Goal: Task Accomplishment & Management: Manage account settings

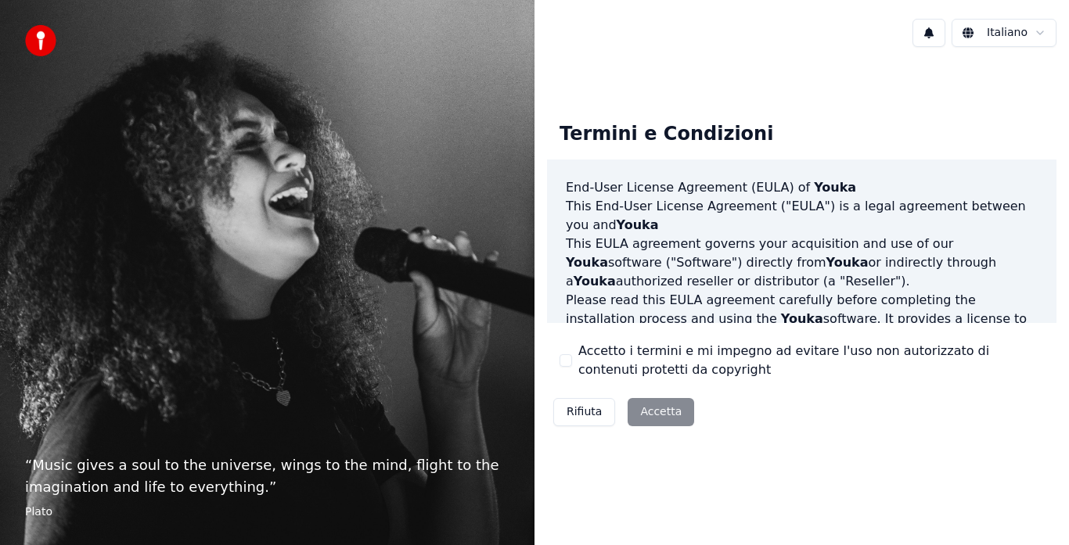
click at [569, 356] on button "Accetto i termini e mi impegno ad evitare l'uso non autorizzato di contenuti pr…" at bounding box center [565, 360] width 13 height 13
click at [646, 419] on button "Accetta" at bounding box center [660, 412] width 66 height 28
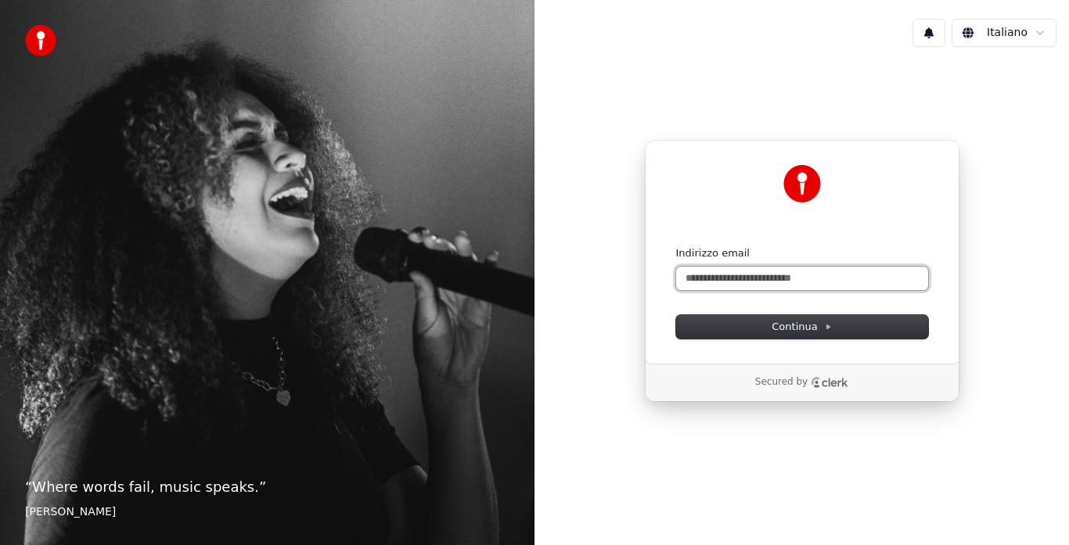
click at [738, 278] on input "Indirizzo email" at bounding box center [802, 278] width 252 height 23
type input "*"
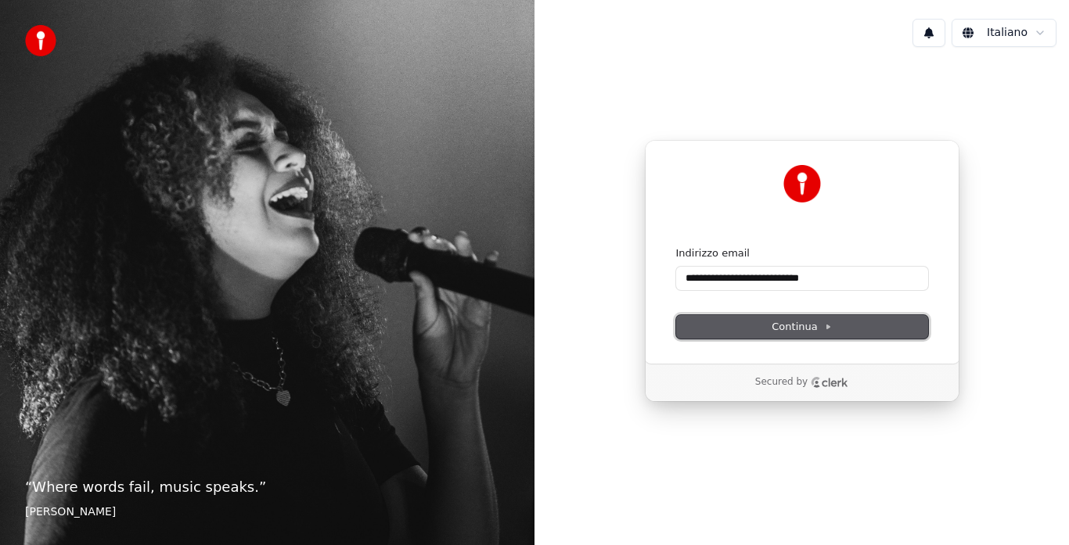
click at [770, 317] on button "Continua" at bounding box center [802, 326] width 252 height 23
type input "**********"
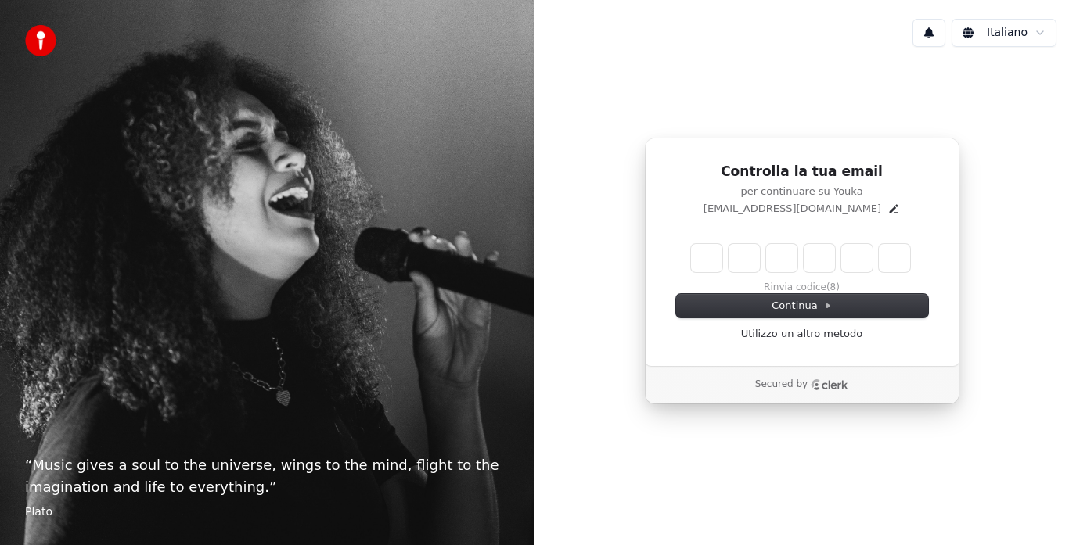
type input "*"
type input "**"
type input "*"
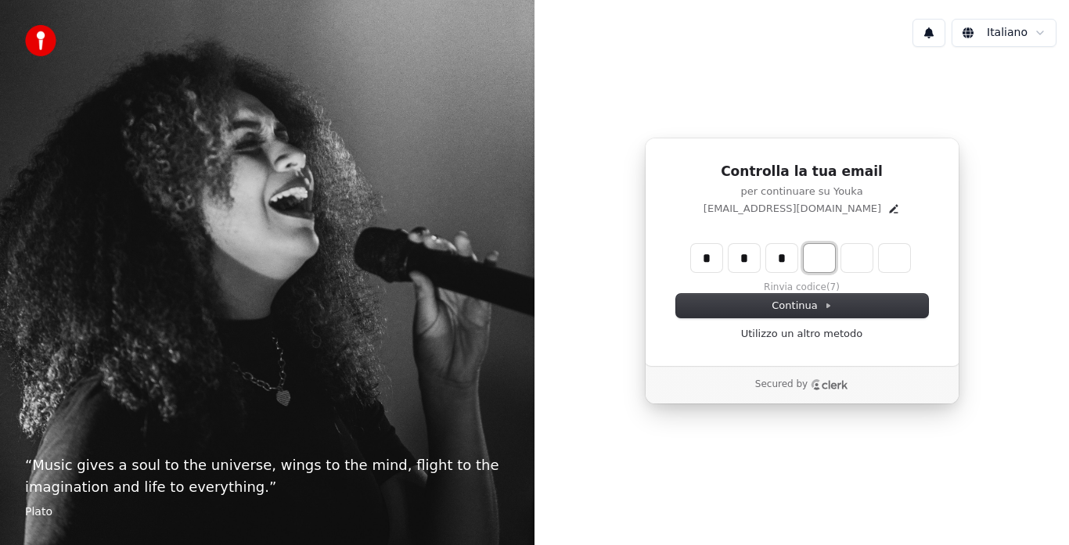
type input "***"
type input "*"
type input "****"
type input "*"
type input "******"
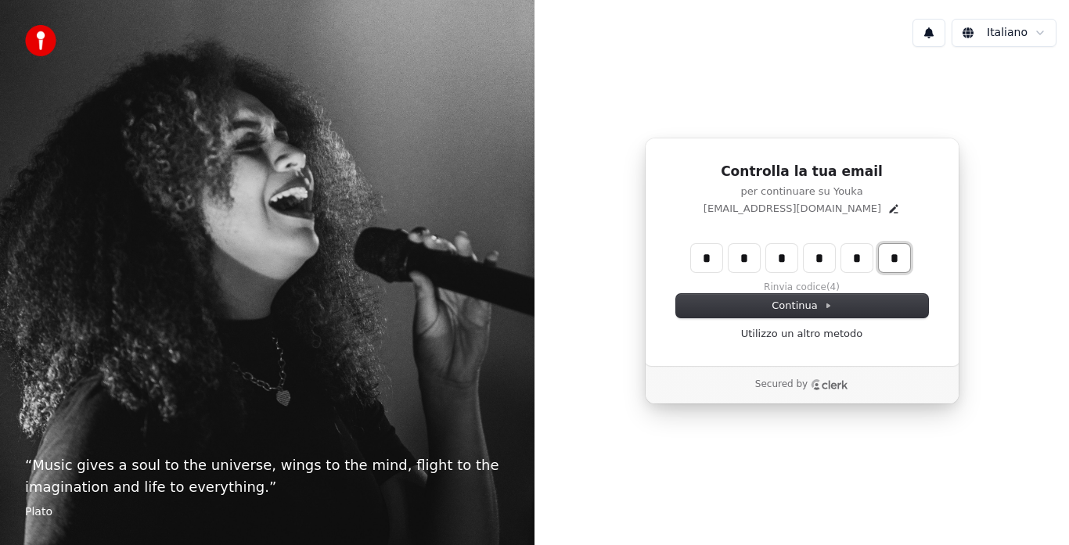
type input "*"
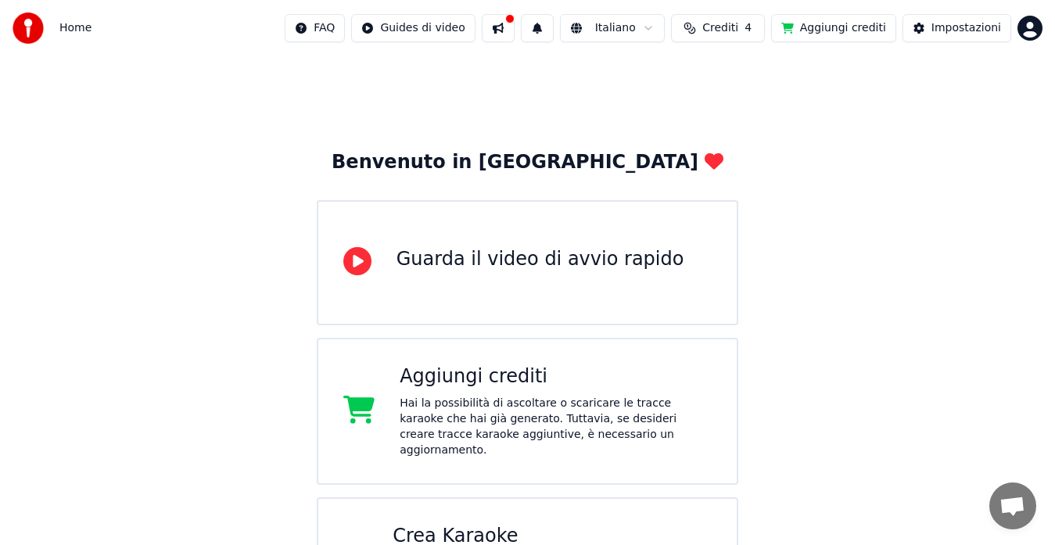
click at [511, 28] on button at bounding box center [498, 28] width 33 height 28
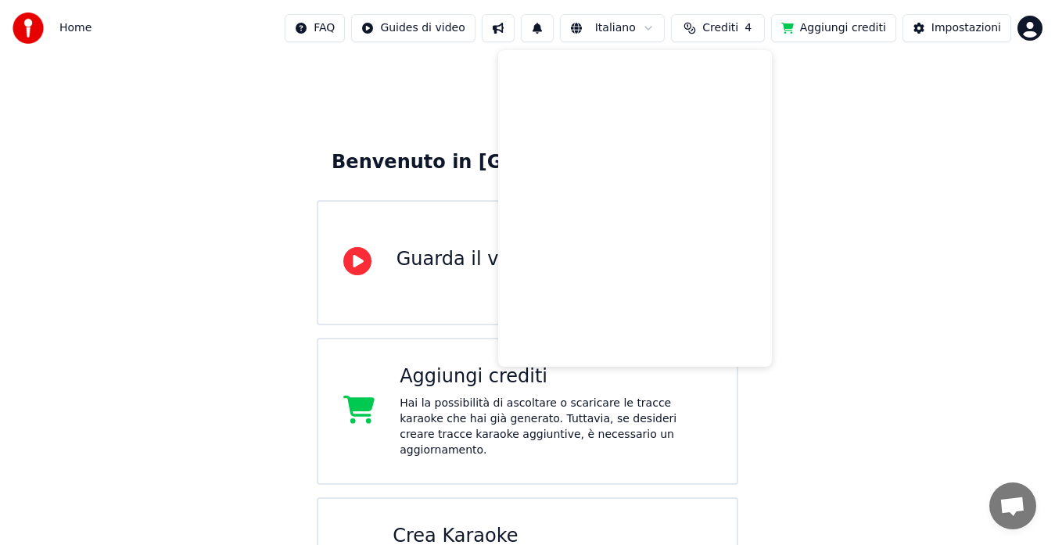
click at [459, 74] on div "Benvenuto in Youka Guarda il video di avvio rapido Aggiungi crediti Hai la poss…" at bounding box center [527, 342] width 1055 height 573
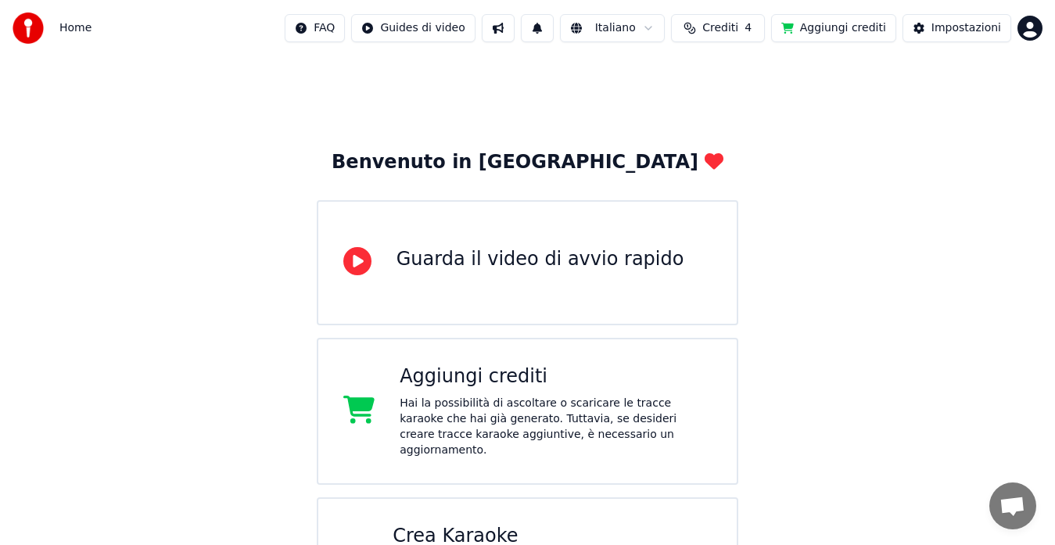
click at [823, 27] on button "Aggiungi crediti" at bounding box center [833, 28] width 125 height 28
click at [961, 38] on button "Impostazioni" at bounding box center [957, 28] width 109 height 28
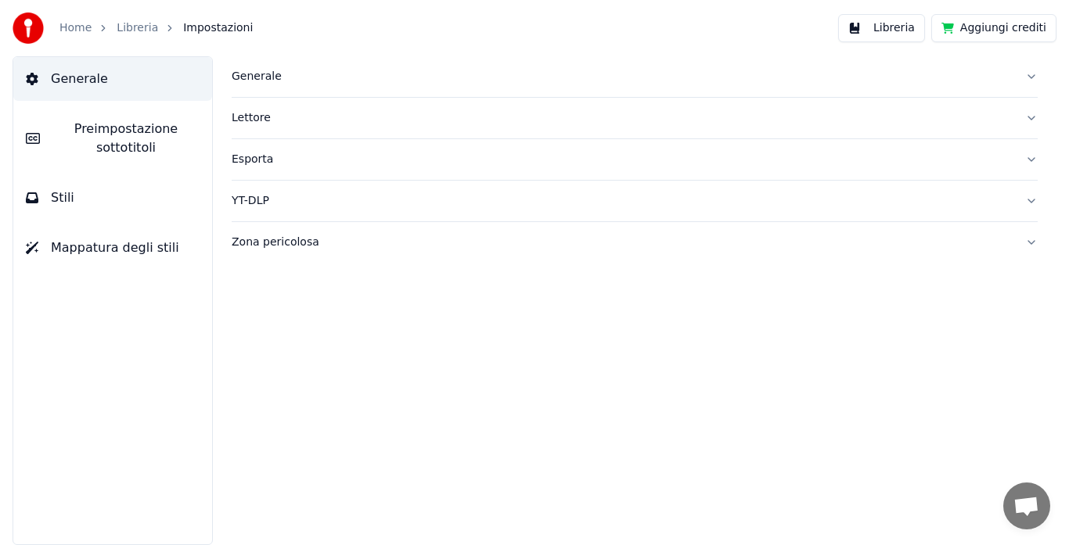
click at [961, 71] on div "Generale" at bounding box center [622, 77] width 781 height 16
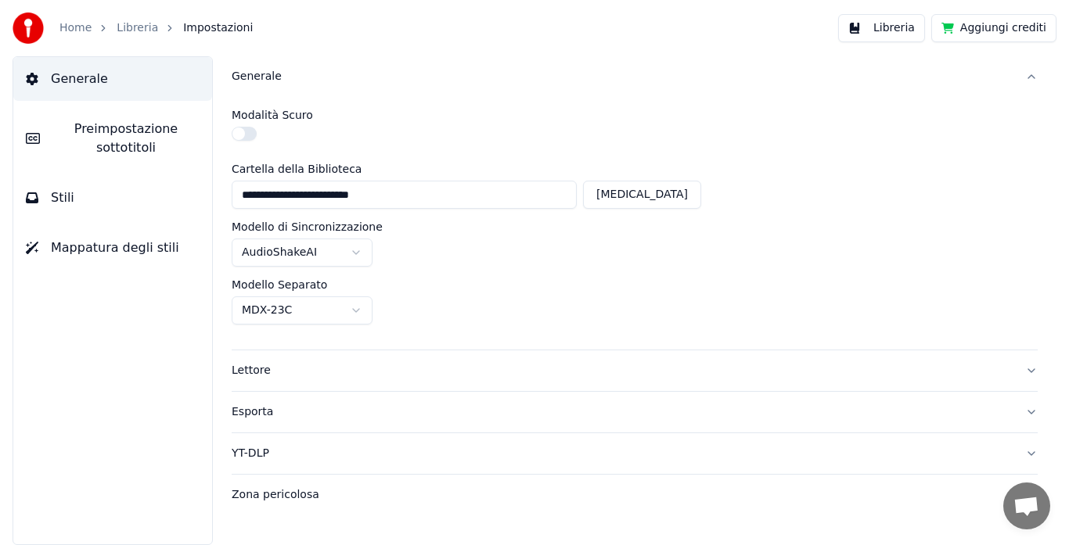
click at [961, 71] on div "Generale" at bounding box center [622, 77] width 781 height 16
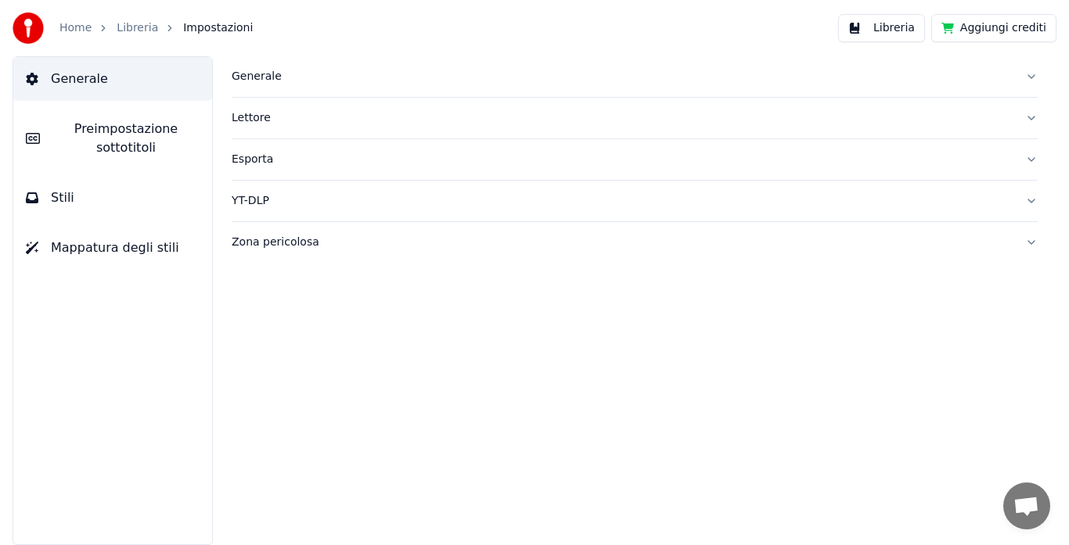
click at [951, 118] on div "Lettore" at bounding box center [622, 118] width 781 height 16
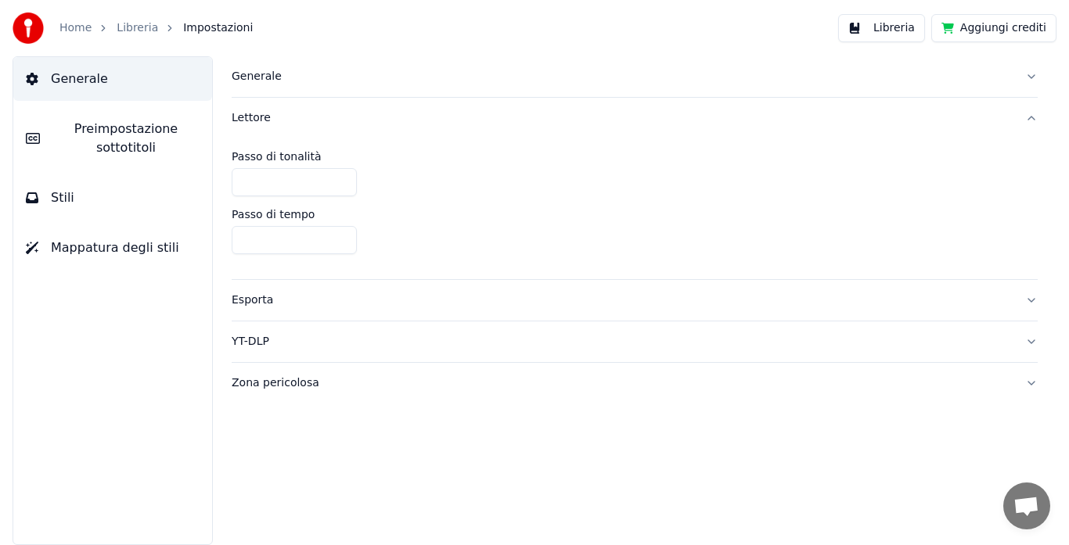
click at [951, 118] on div "Lettore" at bounding box center [622, 118] width 781 height 16
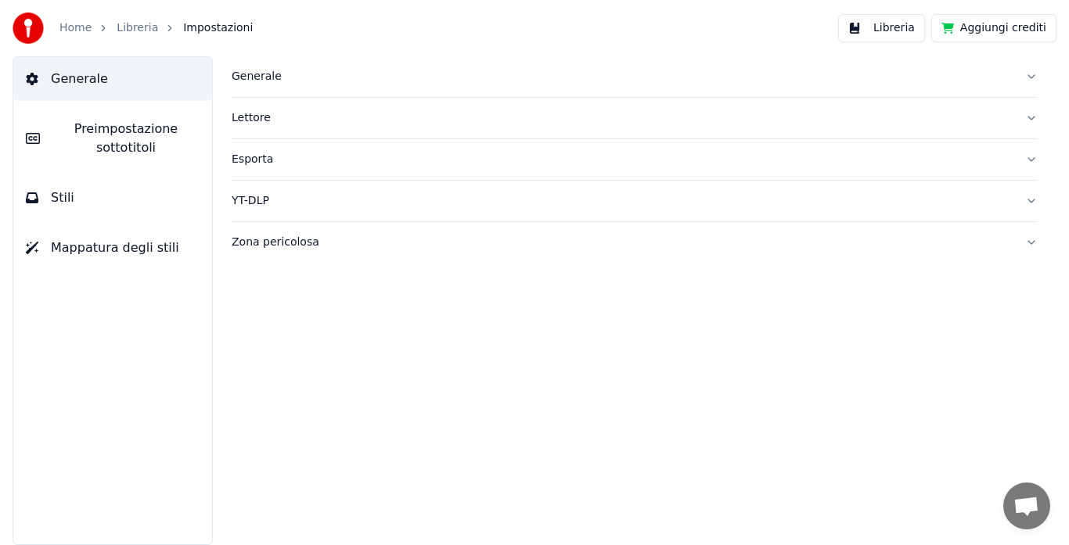
click at [948, 152] on div "Esporta" at bounding box center [622, 160] width 781 height 16
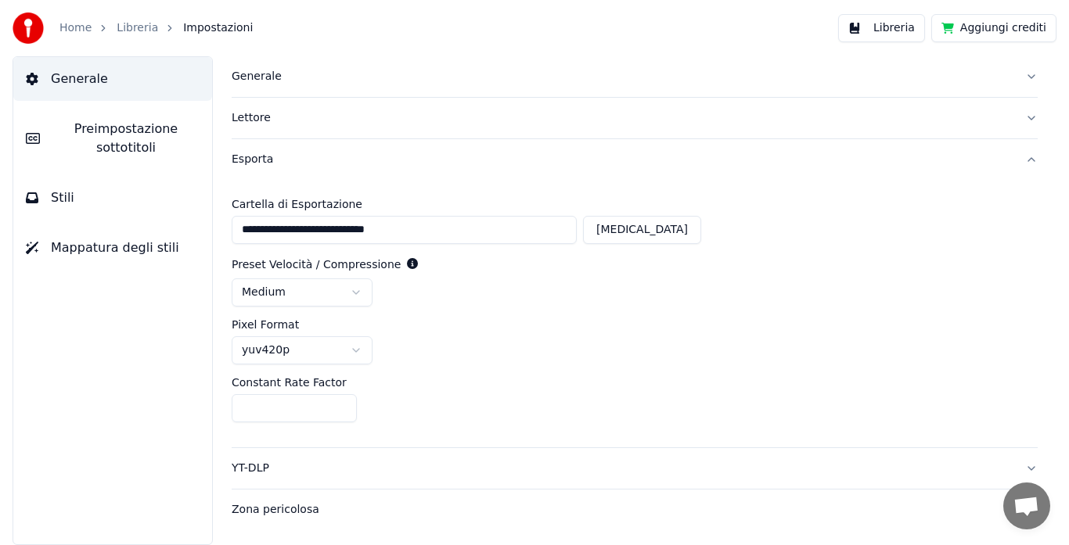
click at [948, 152] on div "Esporta" at bounding box center [622, 160] width 781 height 16
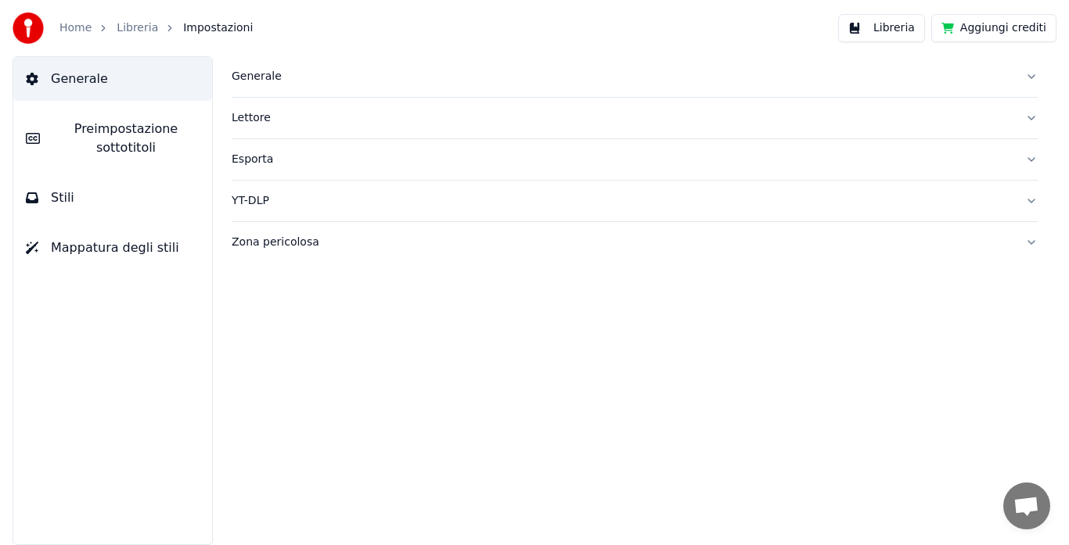
click at [947, 197] on div "YT-DLP" at bounding box center [622, 201] width 781 height 16
click at [944, 238] on div "Zona pericolosa" at bounding box center [622, 243] width 781 height 16
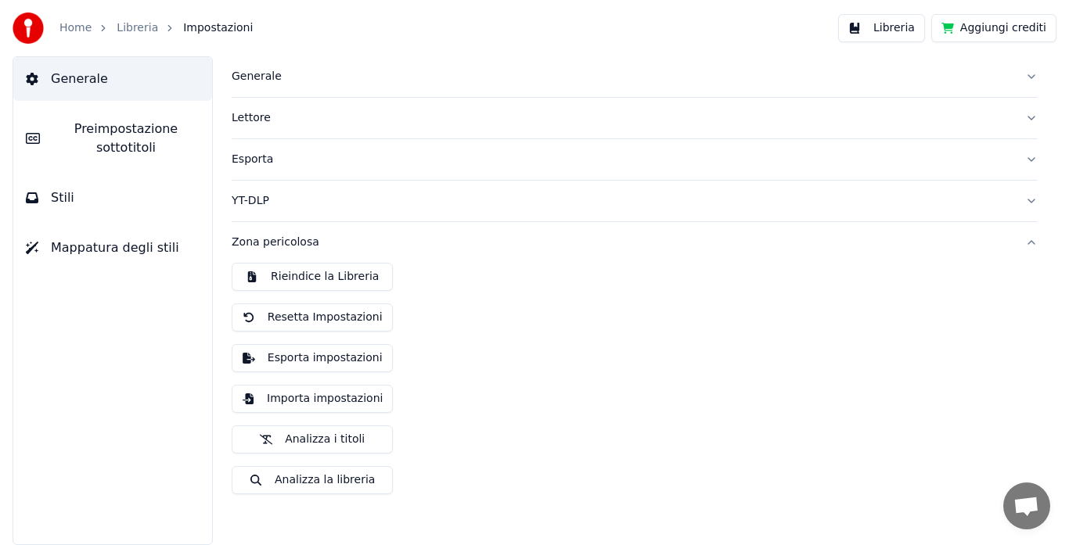
click at [944, 238] on div "Zona pericolosa" at bounding box center [622, 243] width 781 height 16
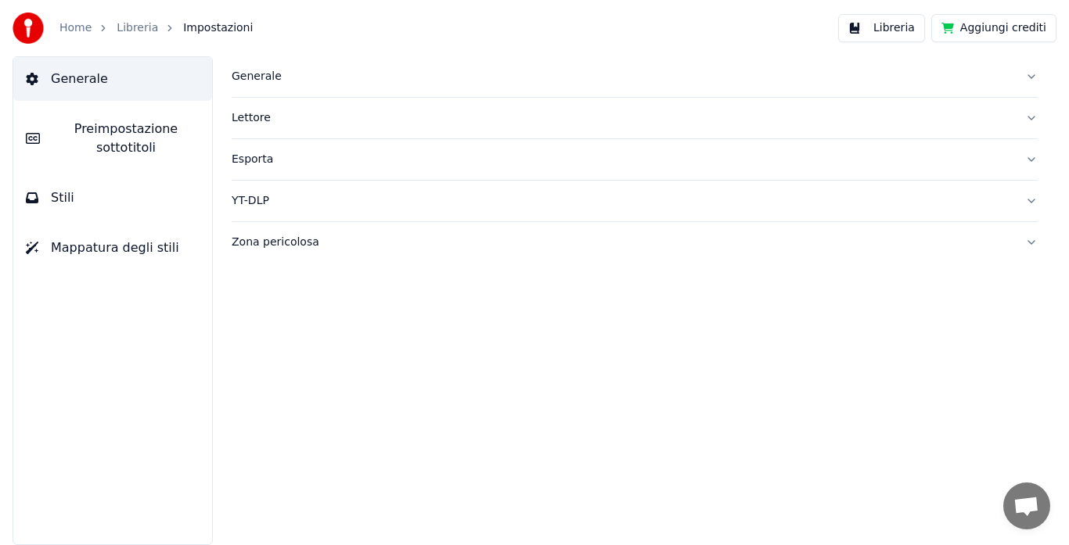
click at [101, 122] on span "Preimpostazione sottotitoli" at bounding box center [125, 139] width 147 height 38
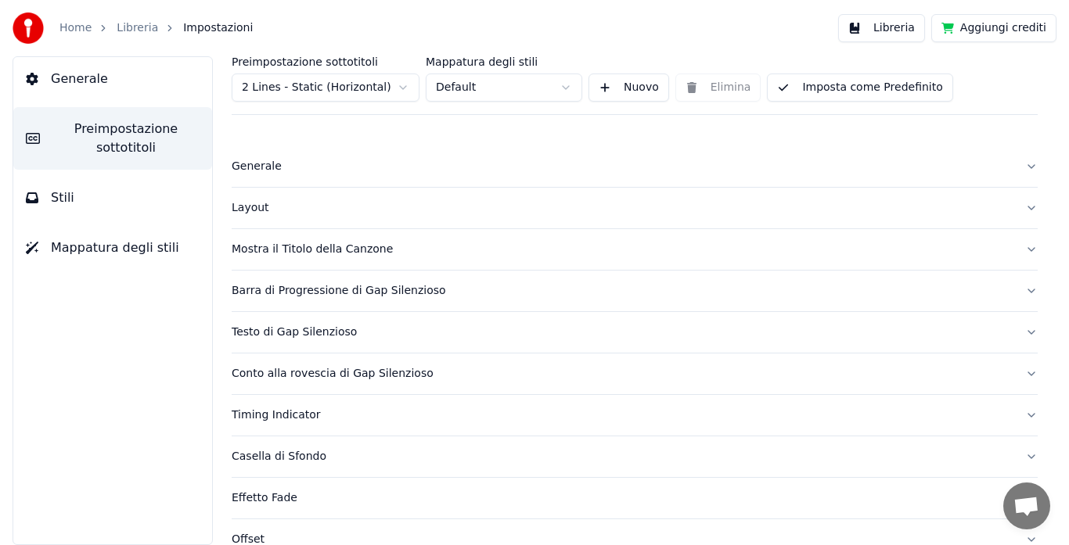
click at [73, 186] on button "Stili" at bounding box center [112, 198] width 199 height 44
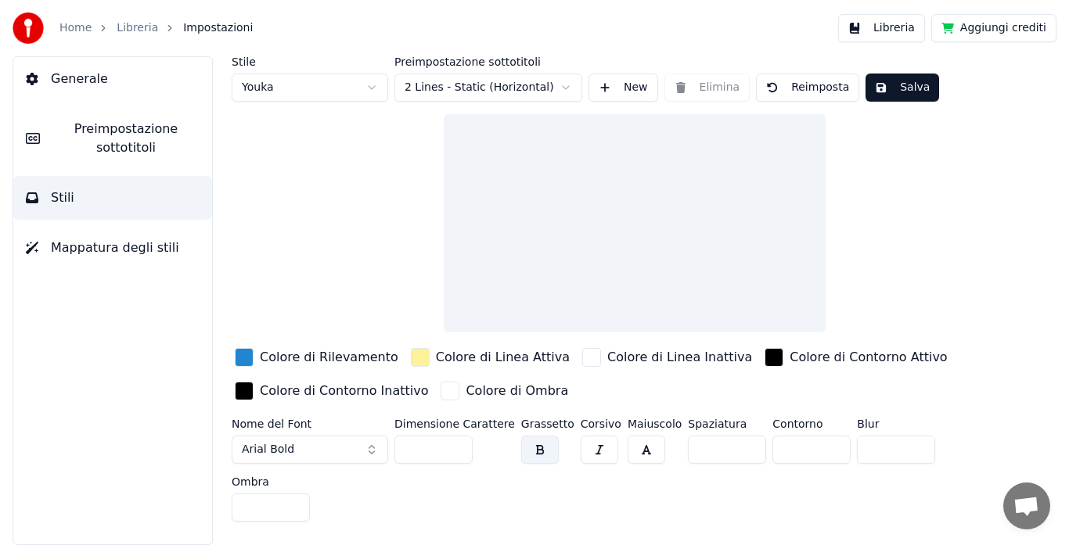
click at [84, 248] on span "Mappatura degli stili" at bounding box center [115, 248] width 128 height 19
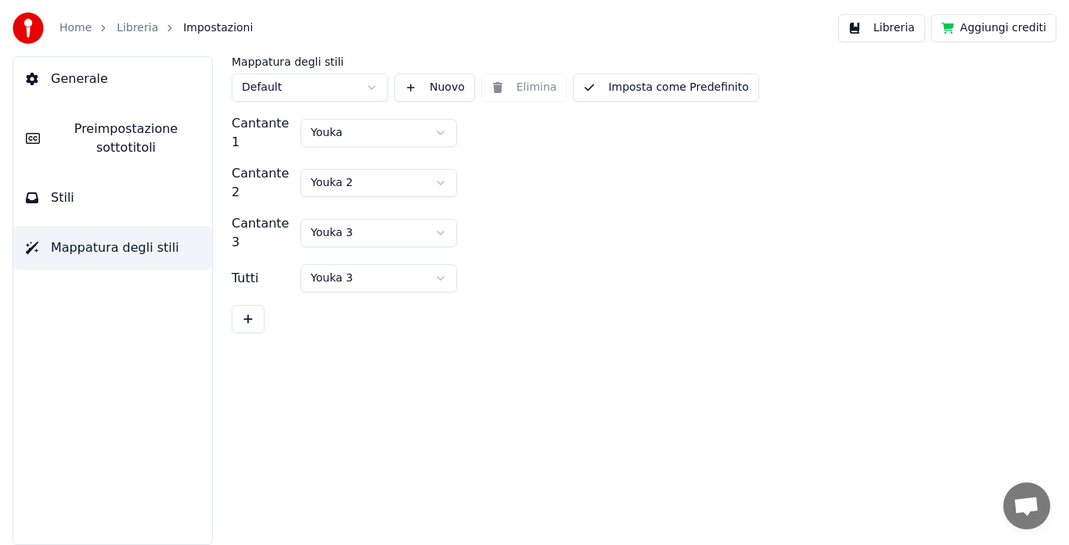
click at [73, 23] on link "Home" at bounding box center [75, 28] width 32 height 16
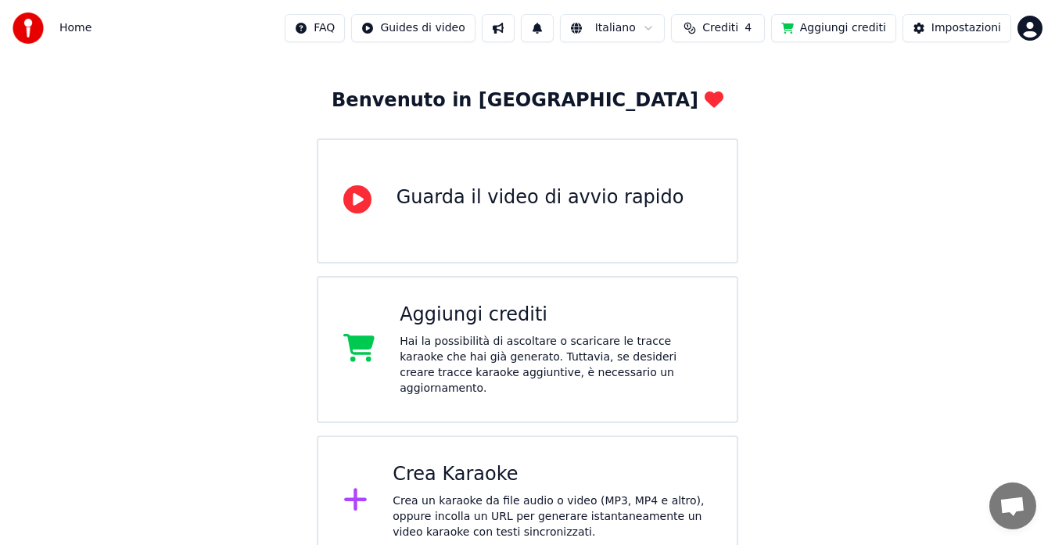
scroll to position [68, 0]
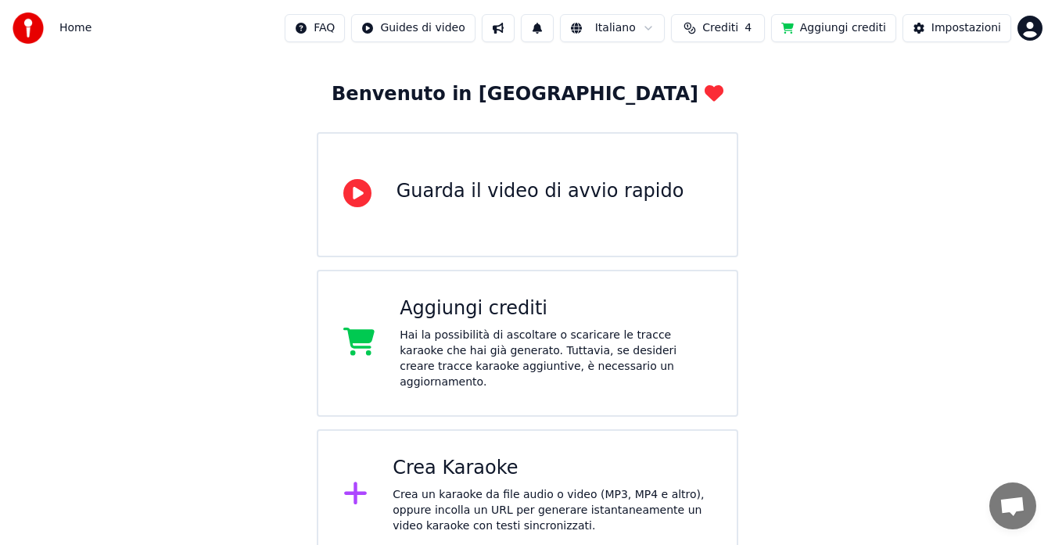
click at [458, 341] on div "Hai la possibilità di ascoltare o scaricare le tracce karaoke che hai già gener…" at bounding box center [556, 359] width 312 height 63
